Goal: Information Seeking & Learning: Find specific page/section

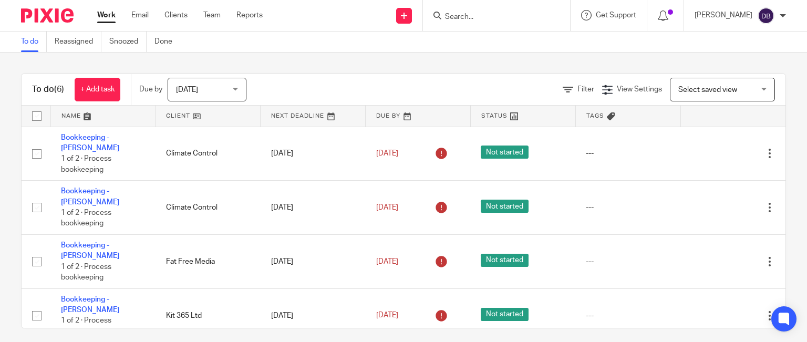
click at [474, 19] on input "Search" at bounding box center [491, 17] width 95 height 9
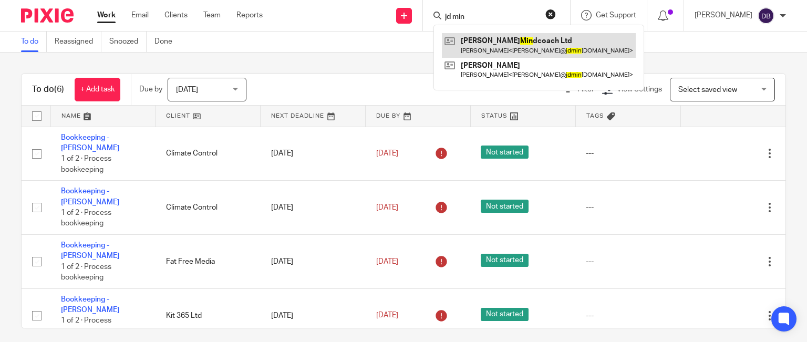
type input "jd min"
click at [486, 39] on link at bounding box center [539, 45] width 194 height 24
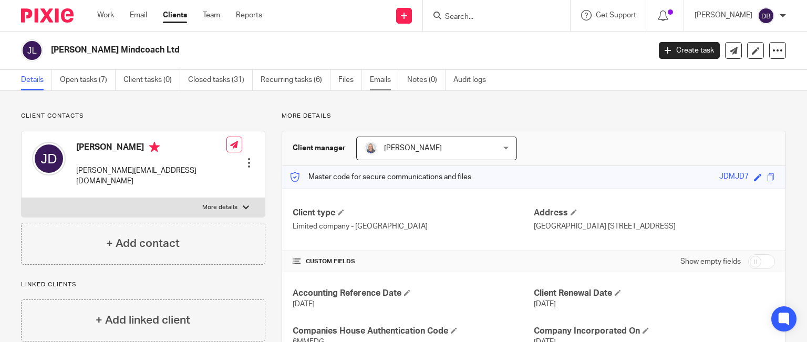
click at [384, 81] on link "Emails" at bounding box center [384, 80] width 29 height 20
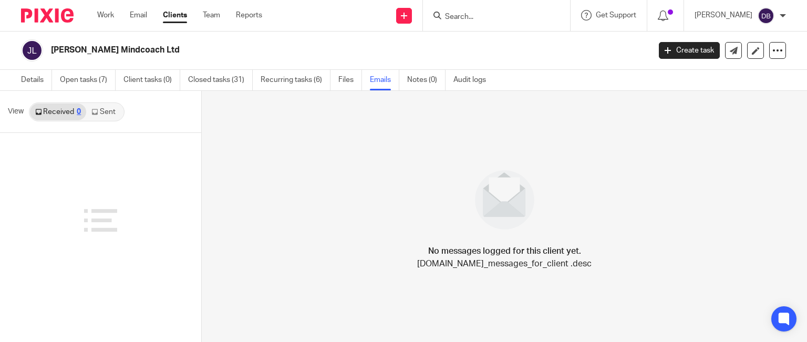
click at [109, 108] on link "Sent" at bounding box center [104, 111] width 37 height 17
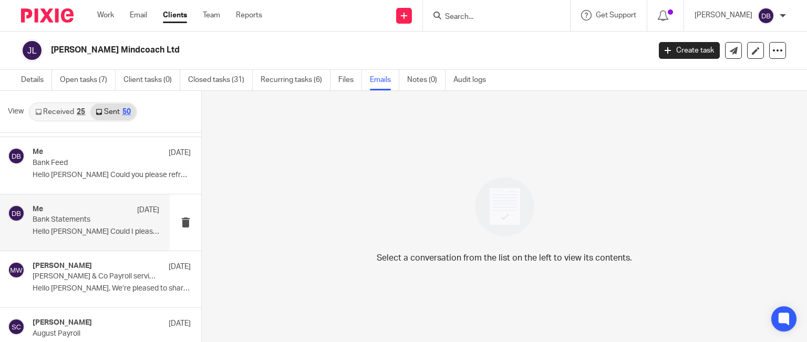
scroll to position [105, 0]
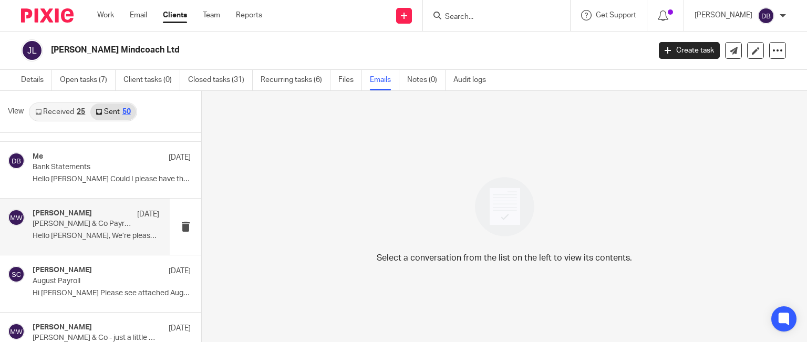
click at [65, 237] on p "Hello John, We’re pleased to share some..." at bounding box center [96, 236] width 127 height 9
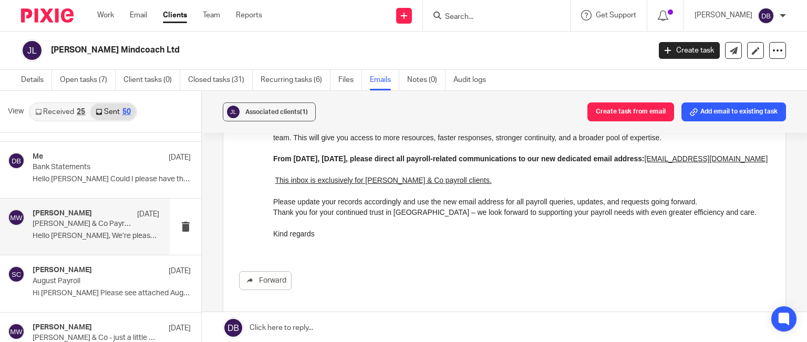
scroll to position [0, 0]
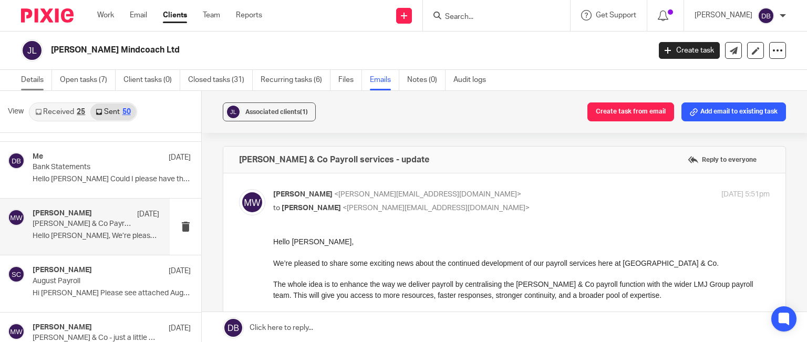
click at [34, 77] on link "Details" at bounding box center [36, 80] width 31 height 20
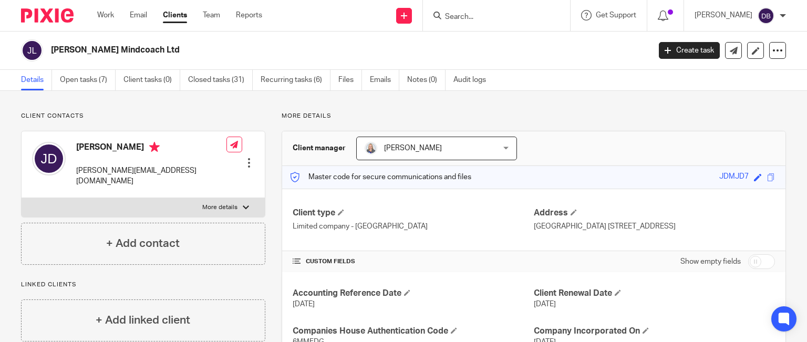
click at [474, 13] on input "Search" at bounding box center [491, 17] width 95 height 9
